Goal: Task Accomplishment & Management: Manage account settings

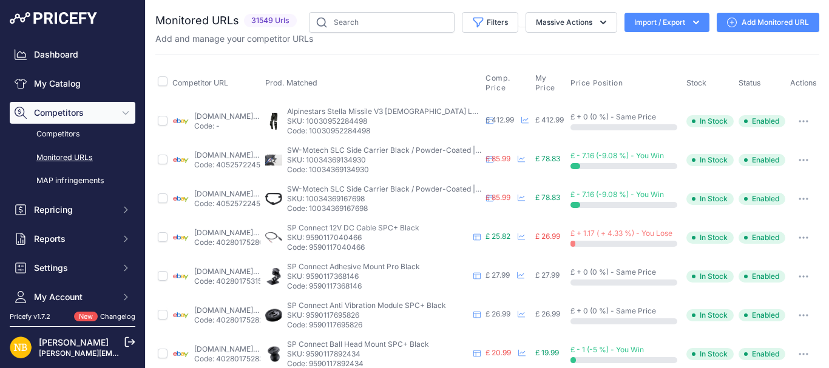
click at [115, 41] on div "Dashboard My Catalog Competitors Competitors Monitored URLs MAP infringements R…" at bounding box center [72, 153] width 145 height 307
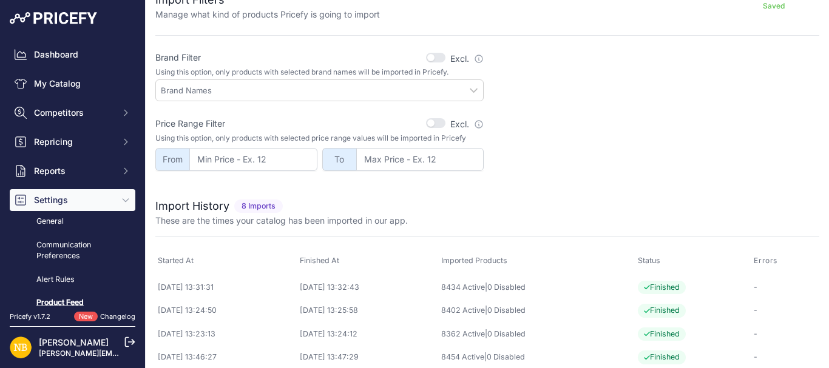
scroll to position [400, 0]
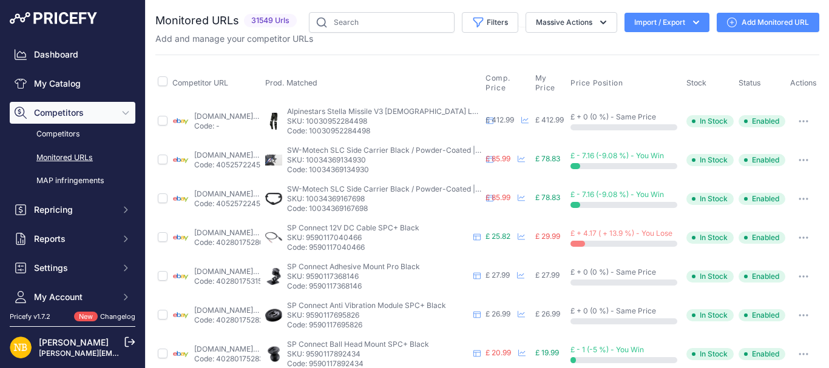
click at [625, 21] on button "Import / Export" at bounding box center [666, 22] width 85 height 19
click at [627, 46] on icon at bounding box center [632, 48] width 10 height 10
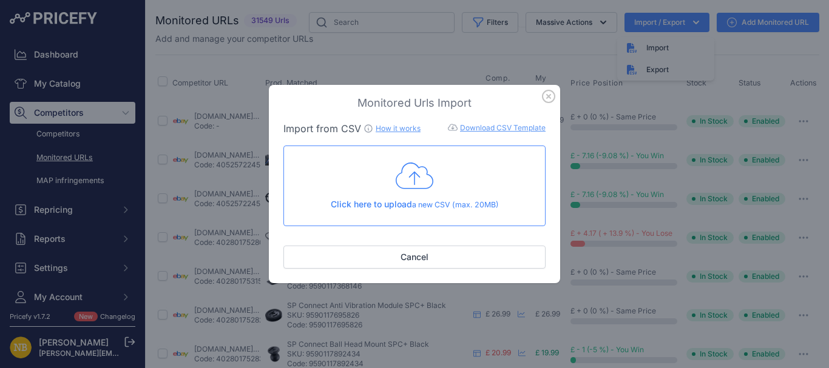
click at [431, 191] on icon at bounding box center [415, 176] width 38 height 30
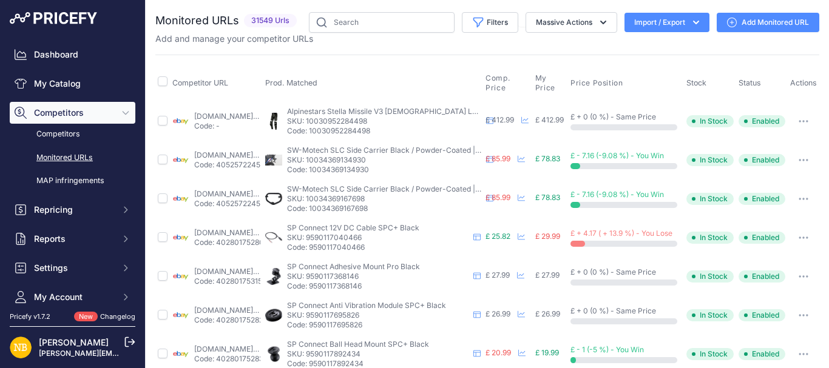
click at [649, 22] on button "Import / Export" at bounding box center [666, 22] width 85 height 19
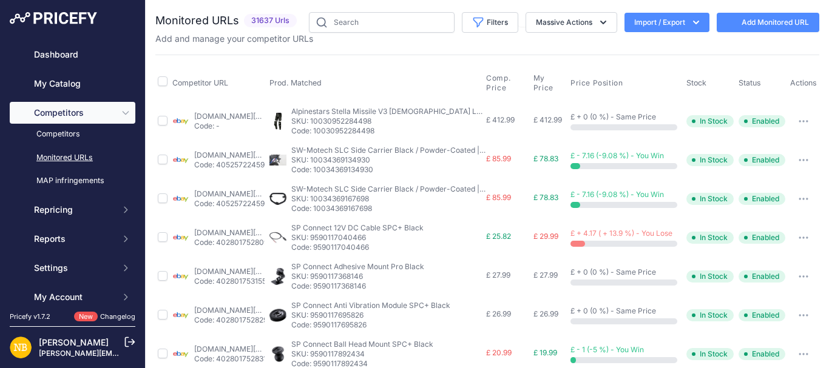
click at [652, 24] on button "Import / Export" at bounding box center [666, 22] width 85 height 19
click at [478, 32] on button "Filters" at bounding box center [490, 22] width 56 height 21
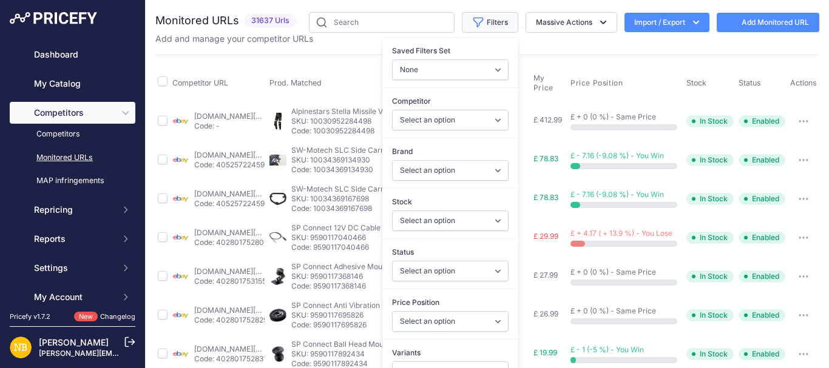
click at [478, 32] on button "Filters" at bounding box center [490, 22] width 56 height 21
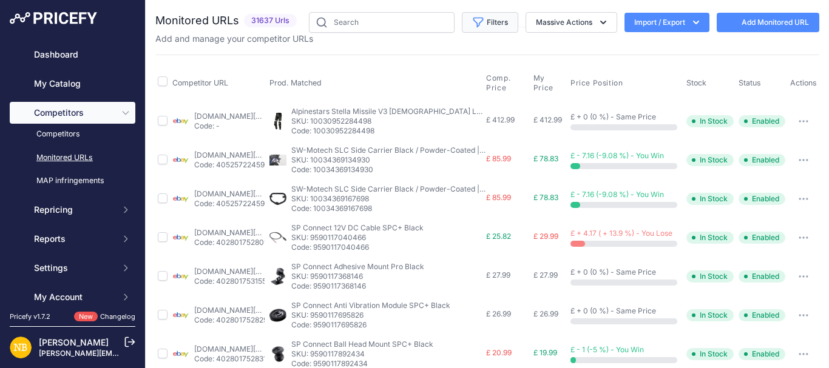
click at [478, 32] on button "Filters" at bounding box center [490, 22] width 56 height 21
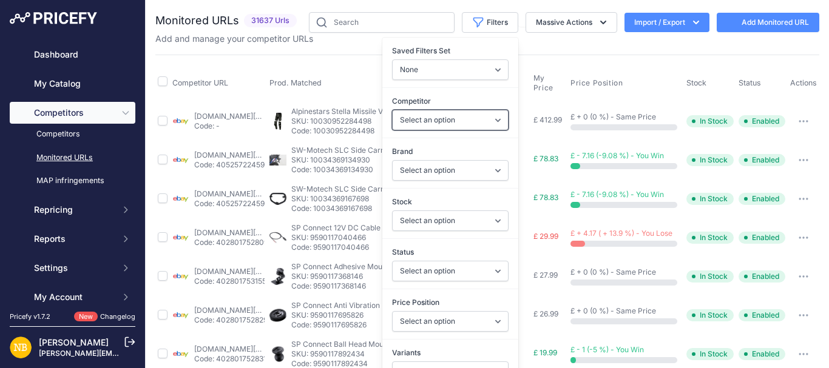
click at [434, 112] on select "Select an option [DOMAIN_NAME] [DOMAIN_NAME] [DOMAIN_NAME] [DOMAIN_NAME] [DOMAI…" at bounding box center [450, 120] width 116 height 21
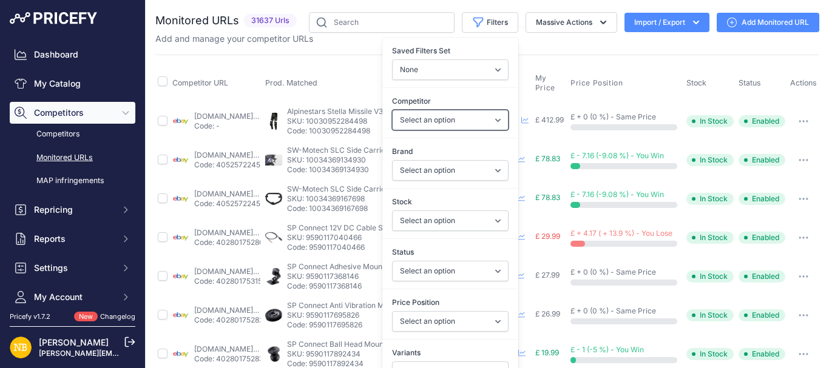
select select "4349"
click at [392, 110] on select "Select an option [DOMAIN_NAME] [DOMAIN_NAME] [DOMAIN_NAME] [DOMAIN_NAME] [DOMAI…" at bounding box center [450, 120] width 116 height 21
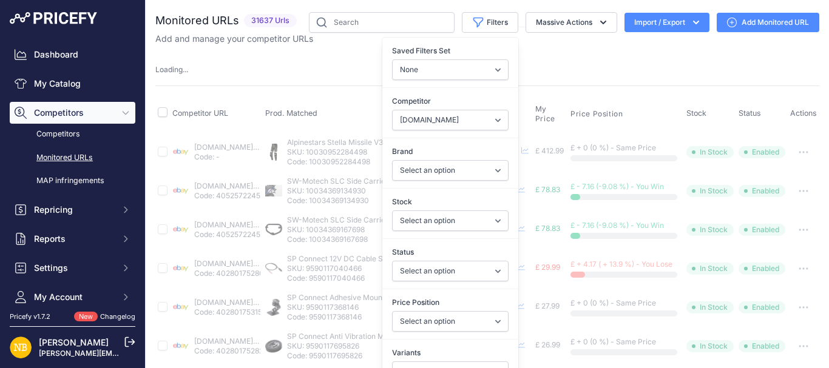
click at [422, 283] on div "Status Select an option Enabled Disabled In progress Scraping Failed Not Found …" at bounding box center [450, 263] width 136 height 45
click at [425, 275] on select "Select an option Enabled Disabled In progress Scraping Failed Not Found Missing…" at bounding box center [450, 271] width 116 height 21
select select "2"
click at [392, 261] on select "Select an option Enabled Disabled In progress Scraping Failed Not Found Missing…" at bounding box center [450, 271] width 116 height 21
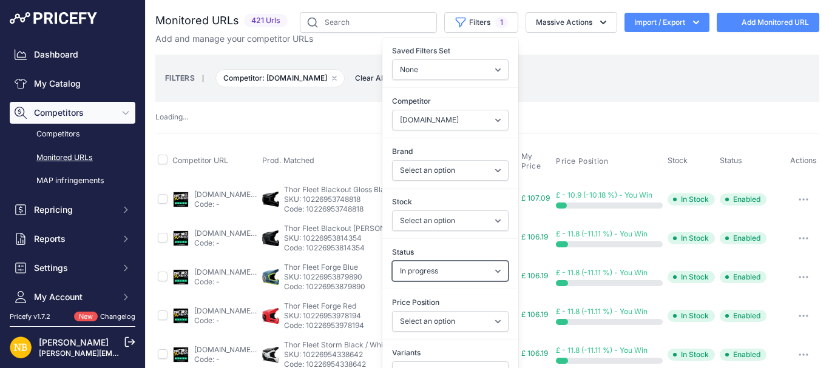
select select "4349"
select select
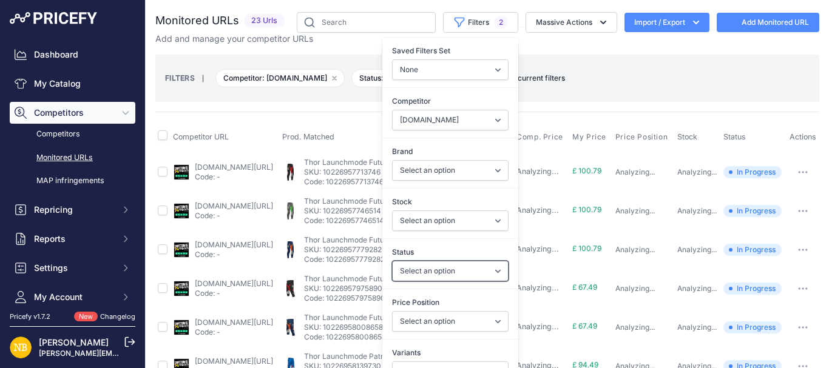
select select "2"
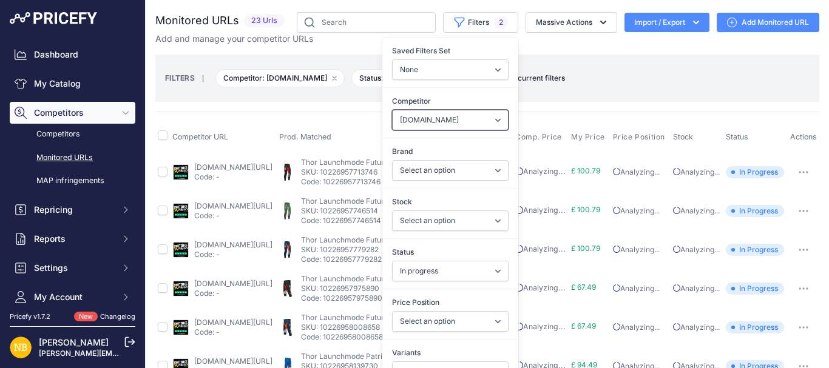
click at [444, 120] on select "Select an option [DOMAIN_NAME] [DOMAIN_NAME] [DOMAIN_NAME] [DOMAIN_NAME] [DOMAI…" at bounding box center [450, 120] width 116 height 21
select select "4342"
click at [392, 110] on select "Select an option [DOMAIN_NAME] [DOMAIN_NAME] [DOMAIN_NAME] [DOMAIN_NAME] [DOMAI…" at bounding box center [450, 120] width 116 height 21
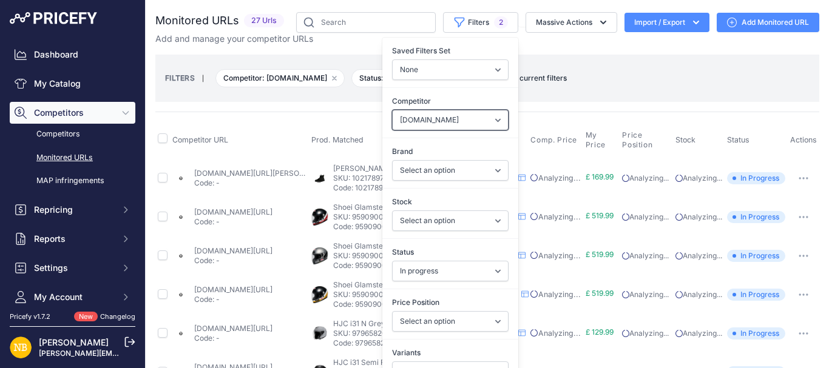
click at [444, 120] on select "Select an option [DOMAIN_NAME] [DOMAIN_NAME] [DOMAIN_NAME] [DOMAIN_NAME] [DOMAI…" at bounding box center [450, 120] width 116 height 21
select select "9703"
click at [392, 110] on select "Select an option [DOMAIN_NAME] [DOMAIN_NAME] [DOMAIN_NAME] [DOMAIN_NAME] [DOMAI…" at bounding box center [450, 120] width 116 height 21
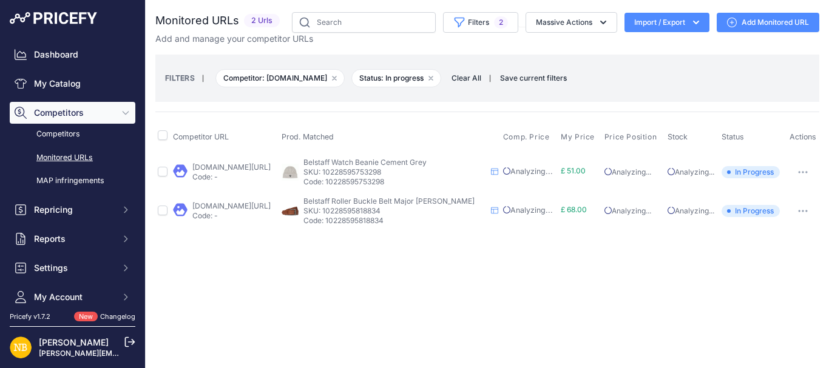
click at [269, 305] on div "Close You are not connected to the internet." at bounding box center [487, 184] width 683 height 368
